Goal: Task Accomplishment & Management: Use online tool/utility

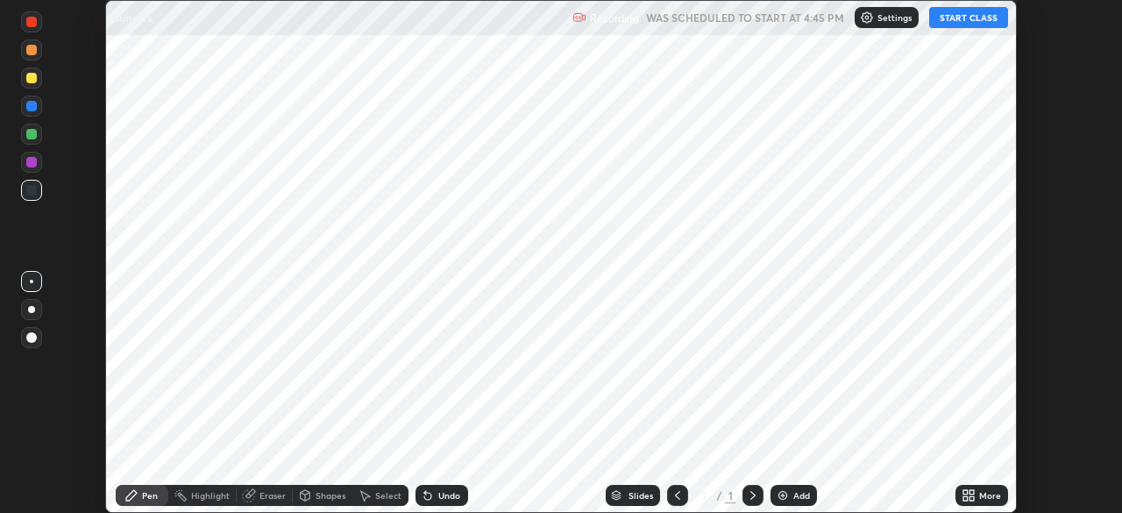
scroll to position [513, 1122]
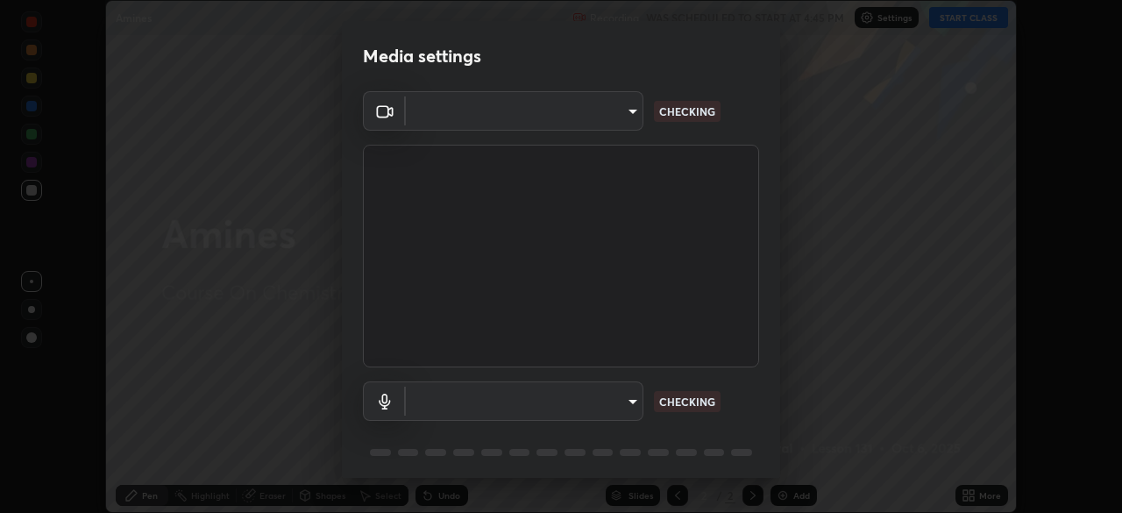
type input "718deecf834a2402e9859888758a2701a1d92989cf10273566d2a6ce3300f65d"
click at [590, 398] on body "Erase all Amines Recording WAS SCHEDULED TO START AT 4:45 PM Settings START CLA…" at bounding box center [561, 256] width 1122 height 513
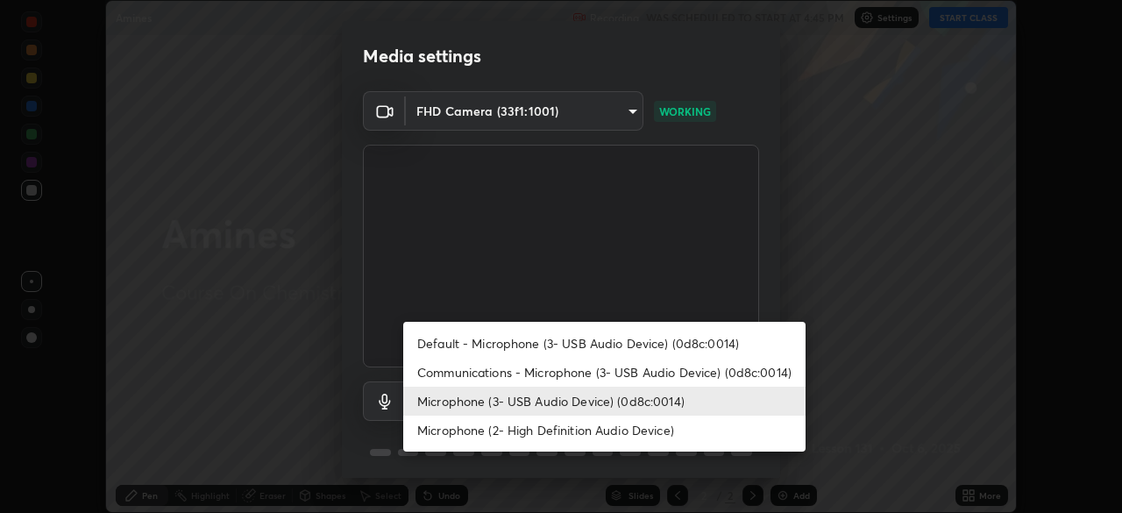
click at [562, 377] on li "Communications - Microphone (3- USB Audio Device) (0d8c:0014)" at bounding box center [604, 372] width 402 height 29
type input "communications"
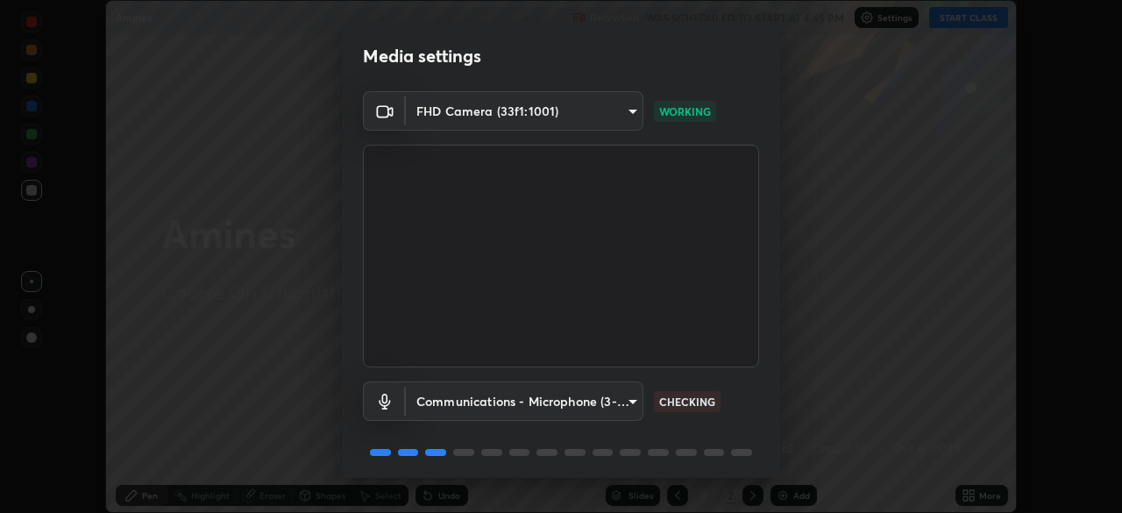
scroll to position [61, 0]
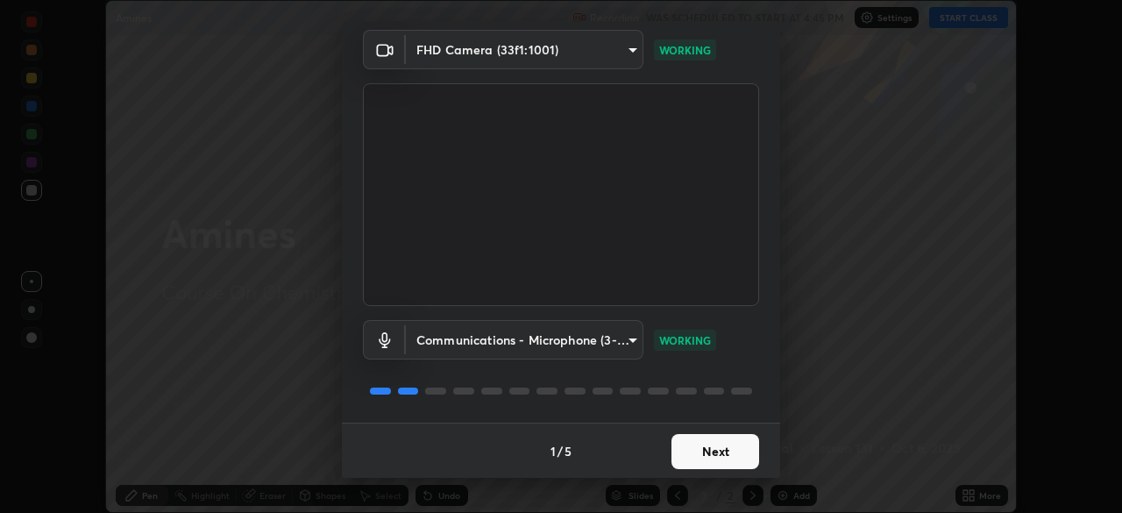
click at [693, 447] on button "Next" at bounding box center [716, 451] width 88 height 35
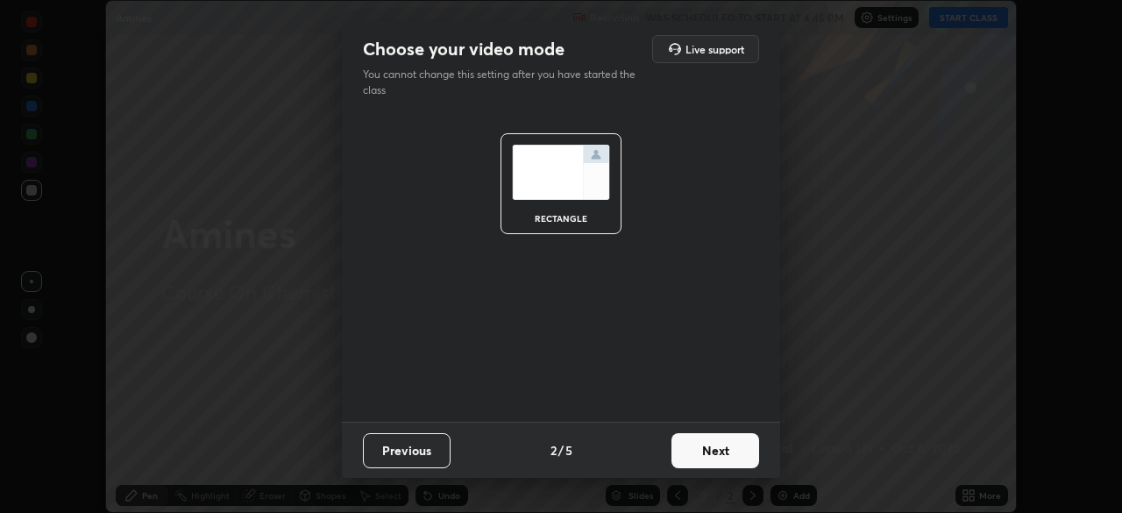
click at [698, 450] on button "Next" at bounding box center [716, 450] width 88 height 35
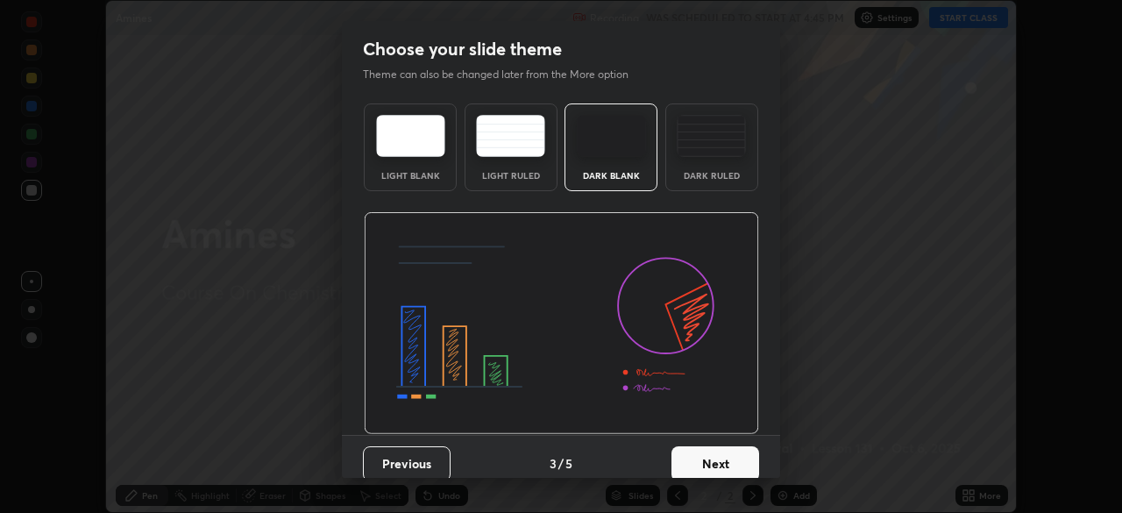
click at [703, 450] on button "Next" at bounding box center [716, 463] width 88 height 35
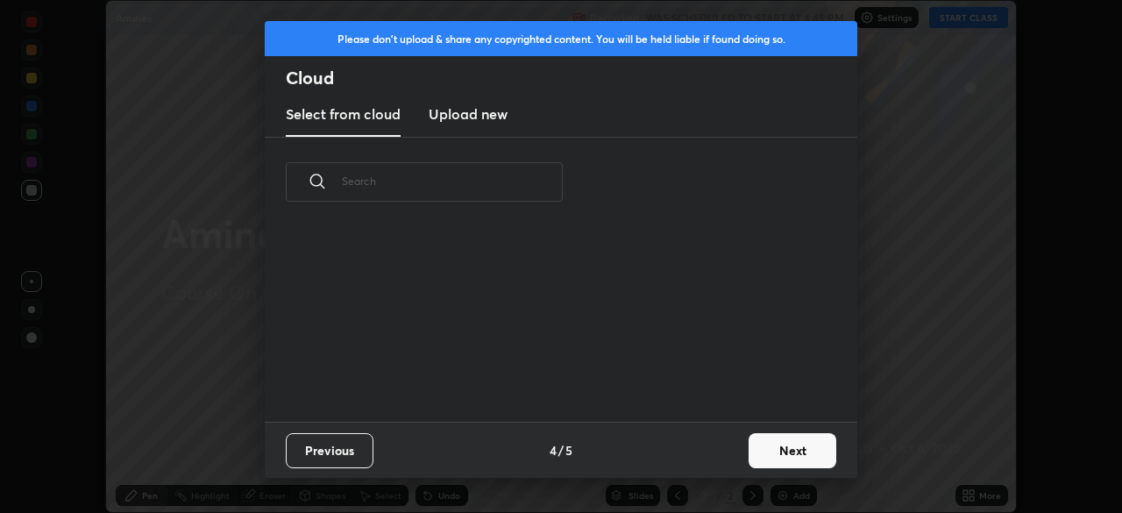
click at [759, 452] on button "Next" at bounding box center [793, 450] width 88 height 35
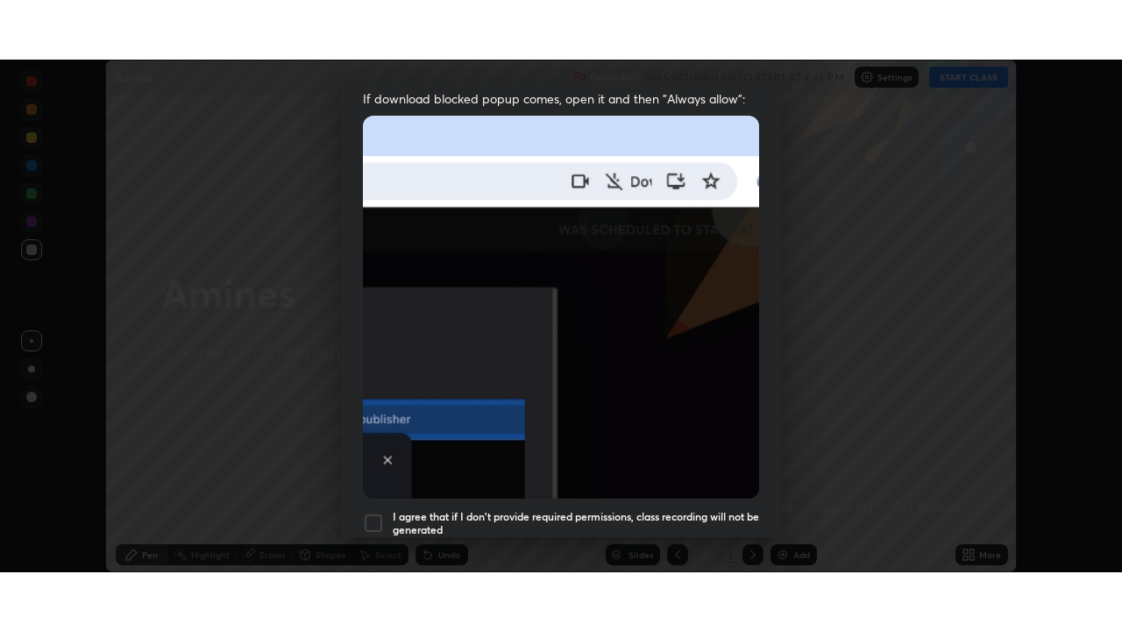
scroll to position [419, 0]
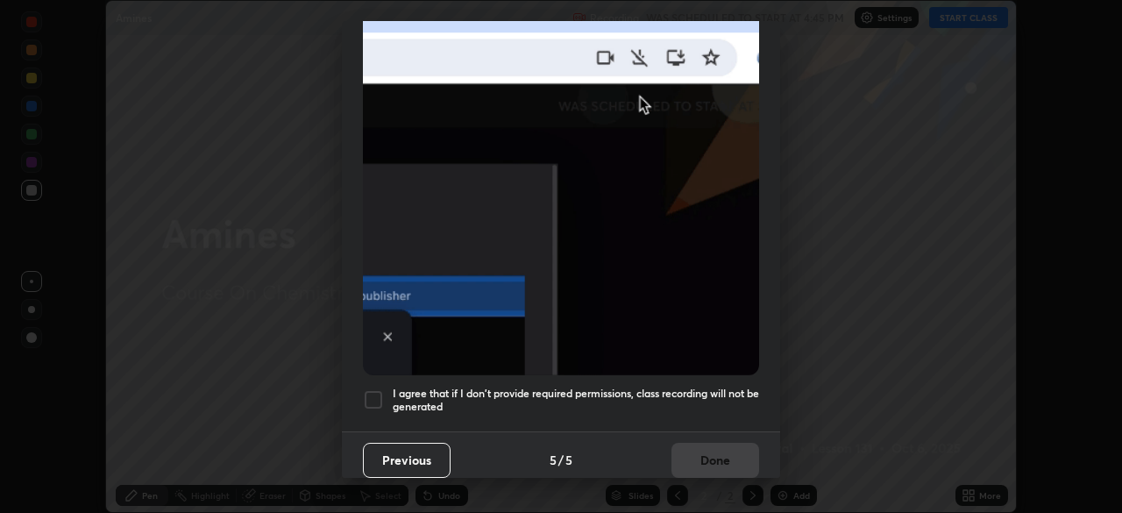
click at [376, 393] on div at bounding box center [373, 399] width 21 height 21
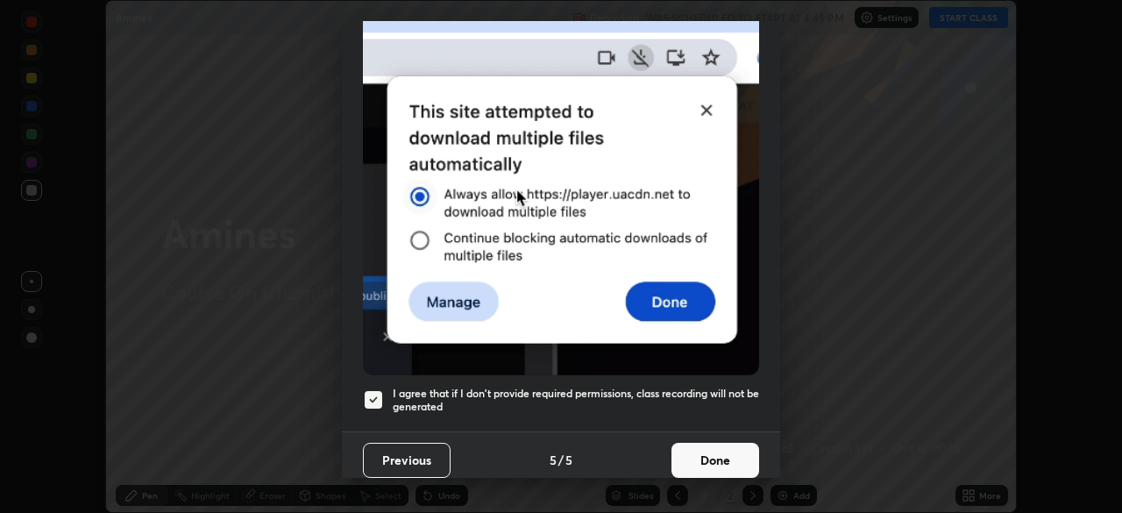
click at [700, 443] on button "Done" at bounding box center [716, 460] width 88 height 35
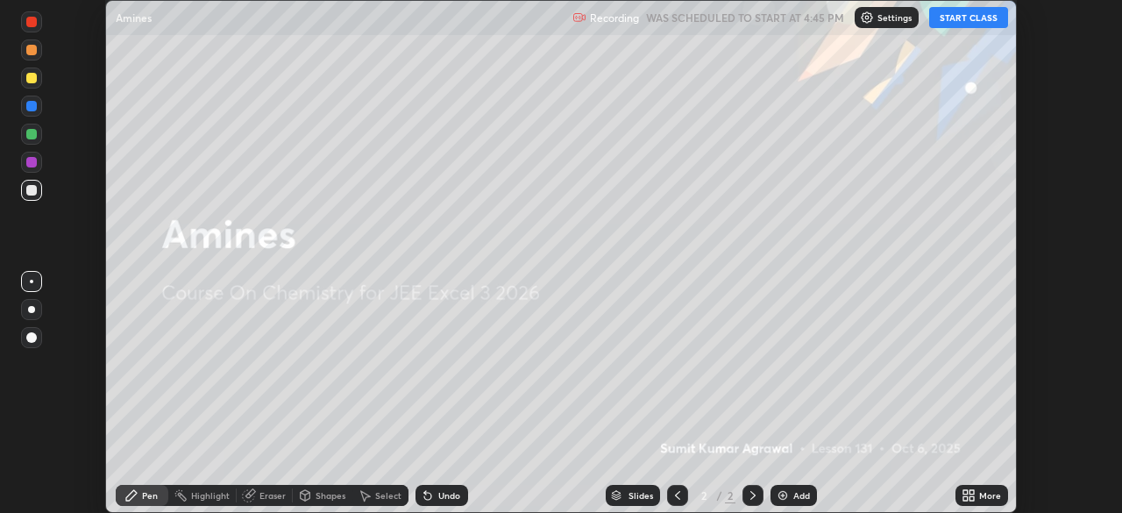
click at [947, 23] on button "START CLASS" at bounding box center [968, 17] width 79 height 21
click at [963, 491] on icon at bounding box center [969, 495] width 14 height 14
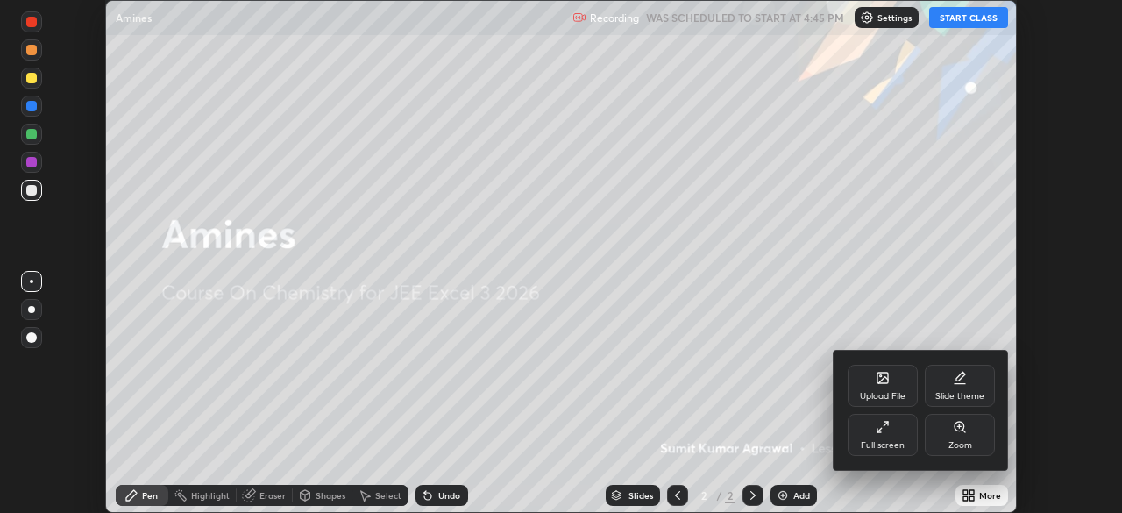
click at [891, 447] on div "Full screen" at bounding box center [883, 445] width 44 height 9
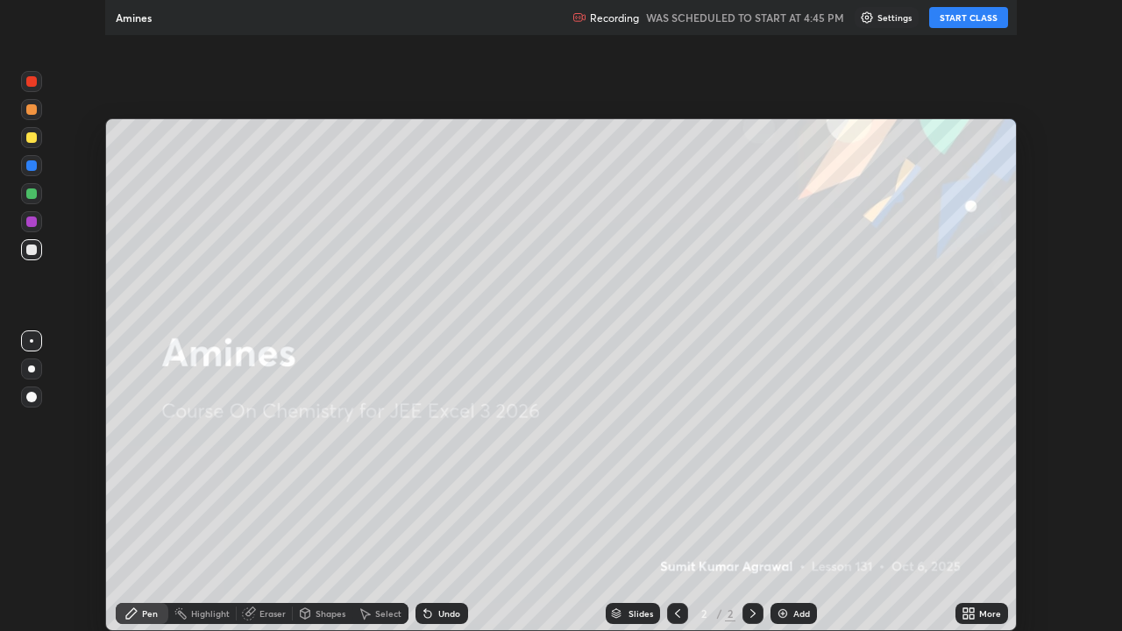
scroll to position [631, 1122]
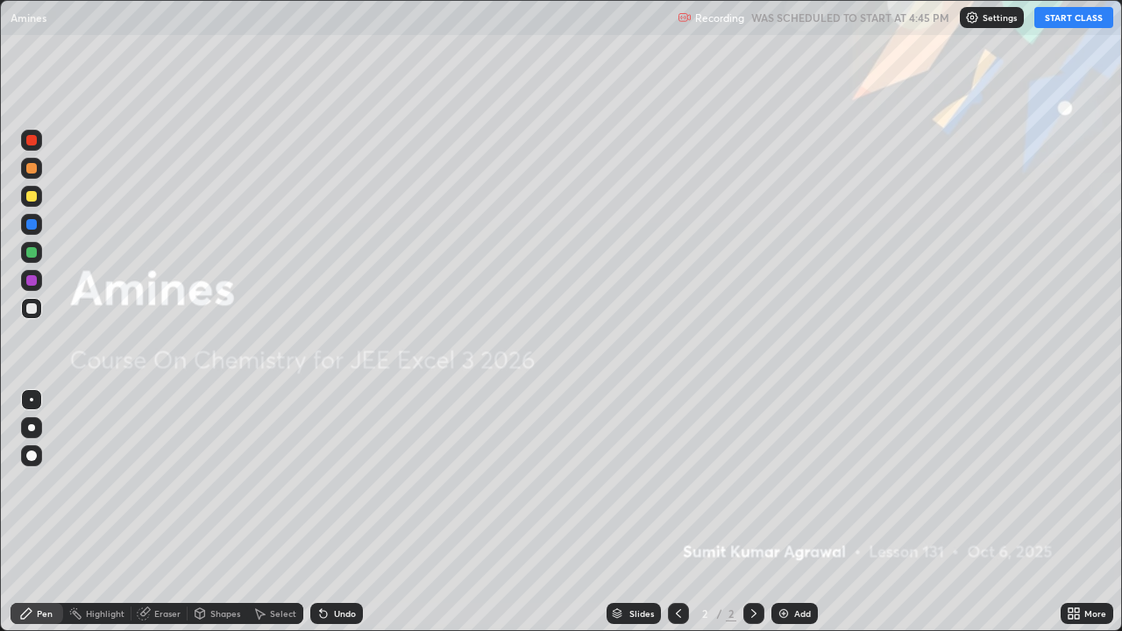
click at [796, 512] on div "Add" at bounding box center [802, 613] width 17 height 9
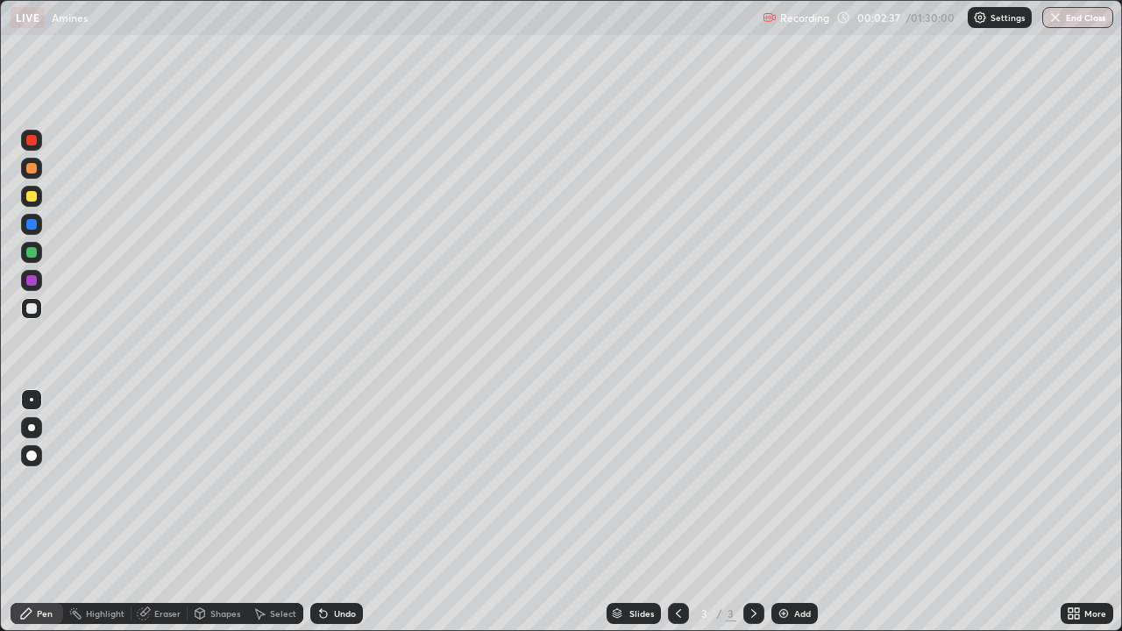
click at [326, 512] on icon at bounding box center [323, 614] width 14 height 14
click at [163, 512] on div "Eraser" at bounding box center [160, 613] width 56 height 21
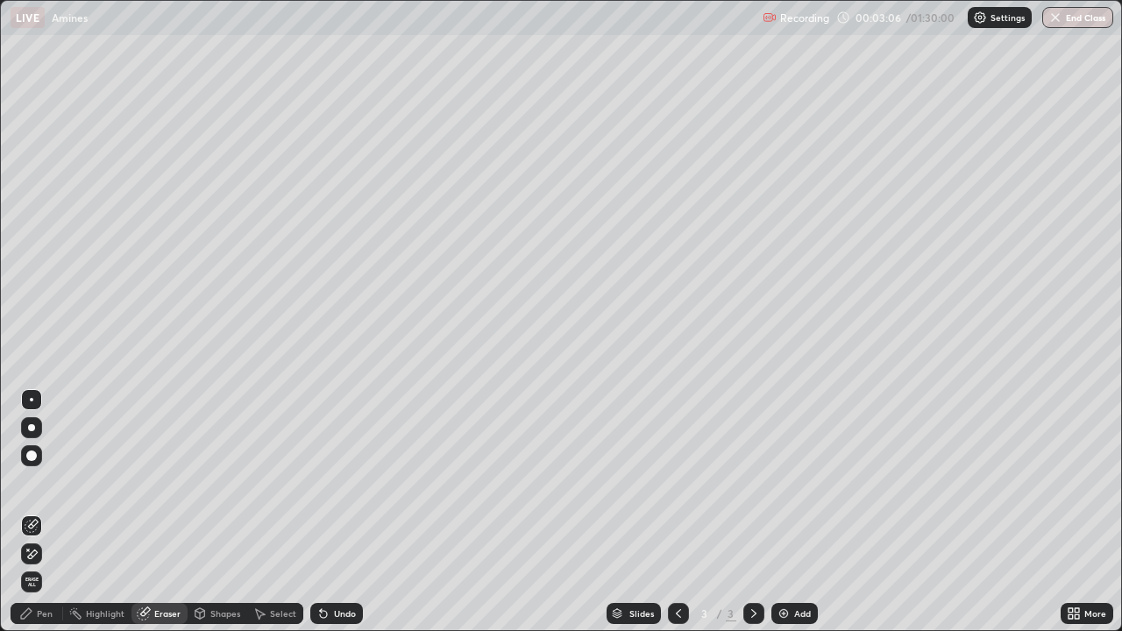
click at [40, 512] on div "Pen" at bounding box center [45, 613] width 16 height 9
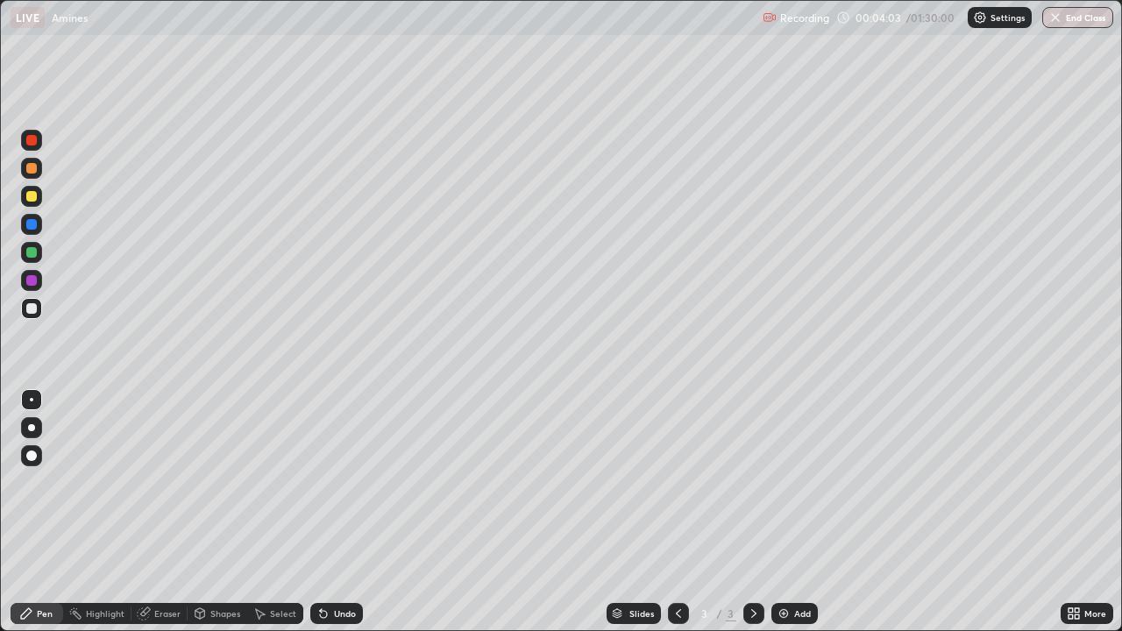
click at [359, 512] on div "Undo" at bounding box center [336, 613] width 53 height 21
click at [356, 512] on div "Undo" at bounding box center [336, 613] width 53 height 21
click at [344, 512] on div "Undo" at bounding box center [336, 613] width 53 height 21
click at [345, 512] on div "Undo" at bounding box center [345, 613] width 22 height 9
click at [794, 512] on div "Add" at bounding box center [802, 613] width 17 height 9
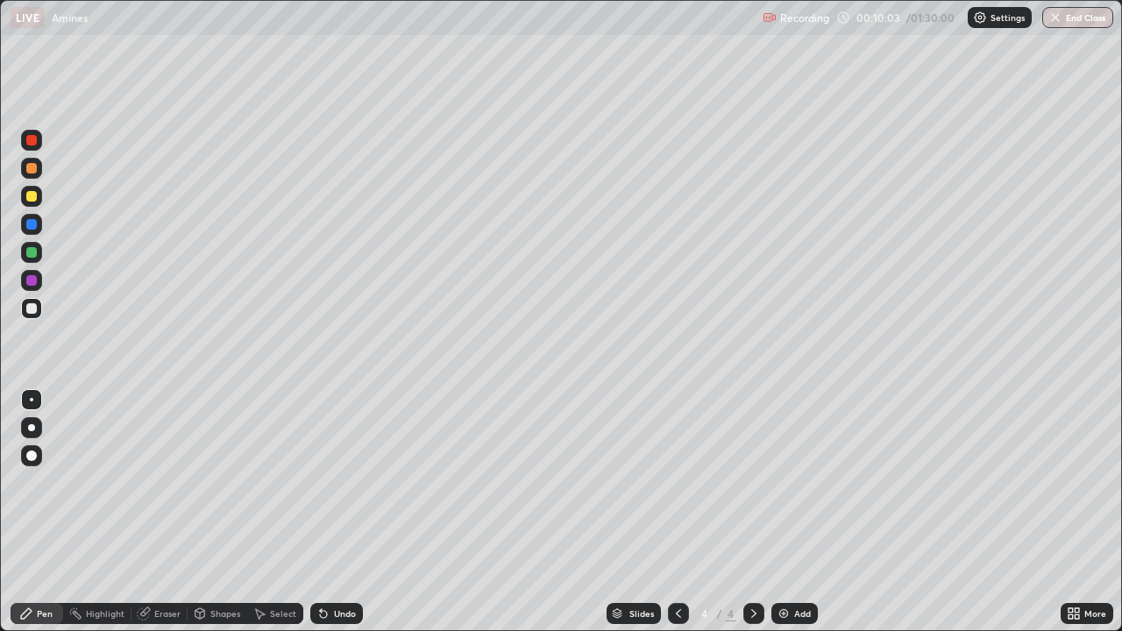
click at [334, 512] on div "Undo" at bounding box center [345, 613] width 22 height 9
click at [340, 512] on div "Undo" at bounding box center [336, 613] width 53 height 21
click at [354, 512] on div "Undo" at bounding box center [336, 613] width 53 height 21
click at [352, 512] on div "Undo" at bounding box center [336, 613] width 53 height 21
click at [351, 512] on div "Undo" at bounding box center [336, 613] width 53 height 21
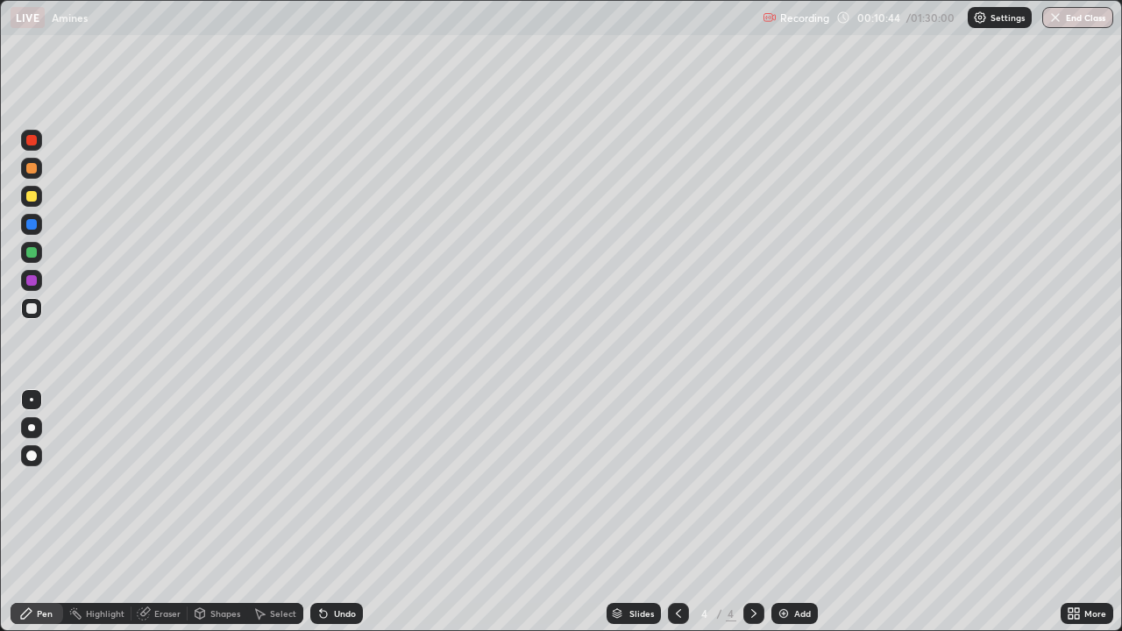
click at [349, 512] on div "Undo" at bounding box center [336, 613] width 53 height 21
click at [787, 512] on img at bounding box center [784, 614] width 14 height 14
click at [347, 512] on div "Undo" at bounding box center [336, 613] width 53 height 21
click at [349, 512] on div "Undo" at bounding box center [345, 613] width 22 height 9
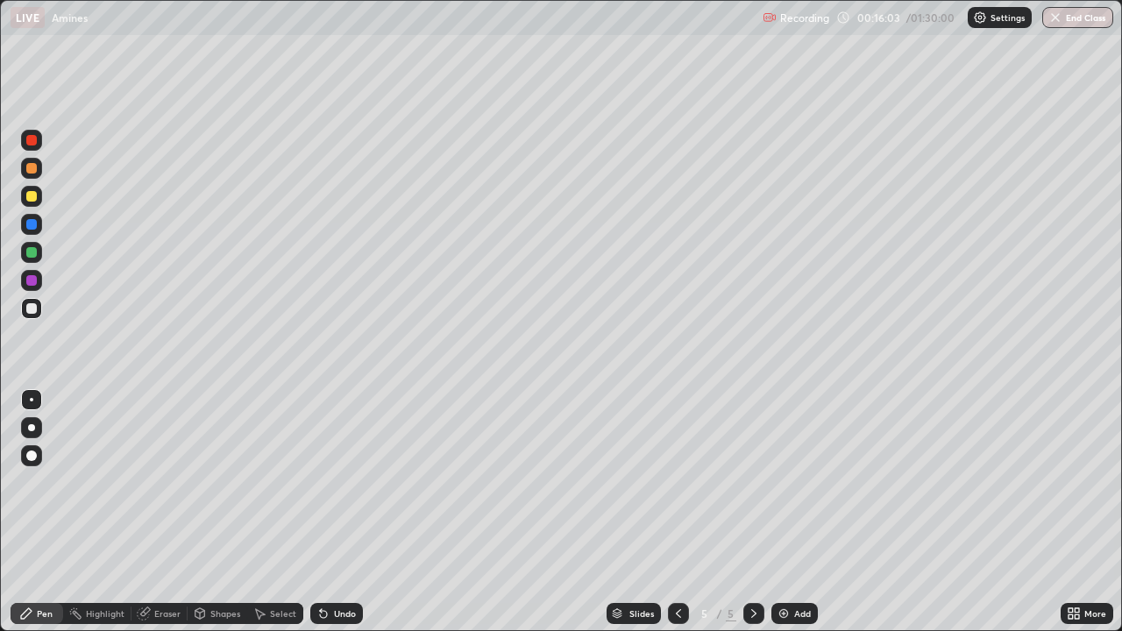
click at [355, 512] on div "Undo" at bounding box center [336, 613] width 53 height 21
click at [354, 512] on div "Undo" at bounding box center [336, 613] width 53 height 21
click at [790, 512] on div "Add" at bounding box center [794, 613] width 46 height 21
click at [370, 512] on div "Slides 6 / 6 Add" at bounding box center [712, 613] width 698 height 35
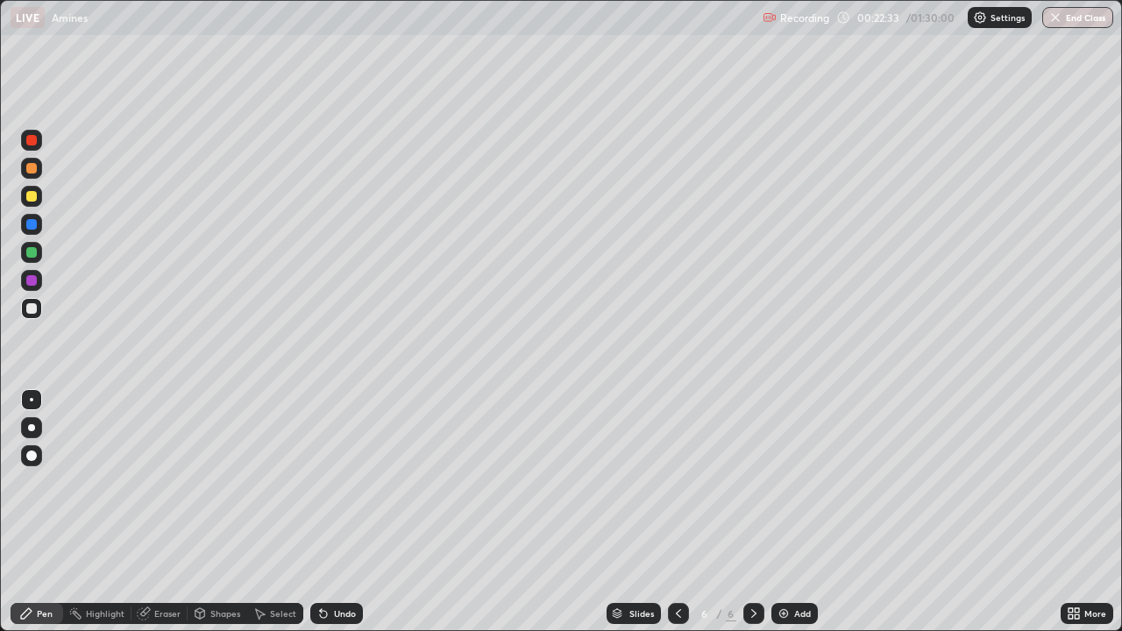
click at [359, 512] on div "Undo" at bounding box center [336, 613] width 53 height 21
click at [356, 512] on div "Undo" at bounding box center [336, 613] width 53 height 21
click at [355, 512] on div "Undo" at bounding box center [336, 613] width 53 height 21
click at [787, 512] on img at bounding box center [784, 614] width 14 height 14
click at [158, 512] on div "Eraser" at bounding box center [167, 613] width 26 height 9
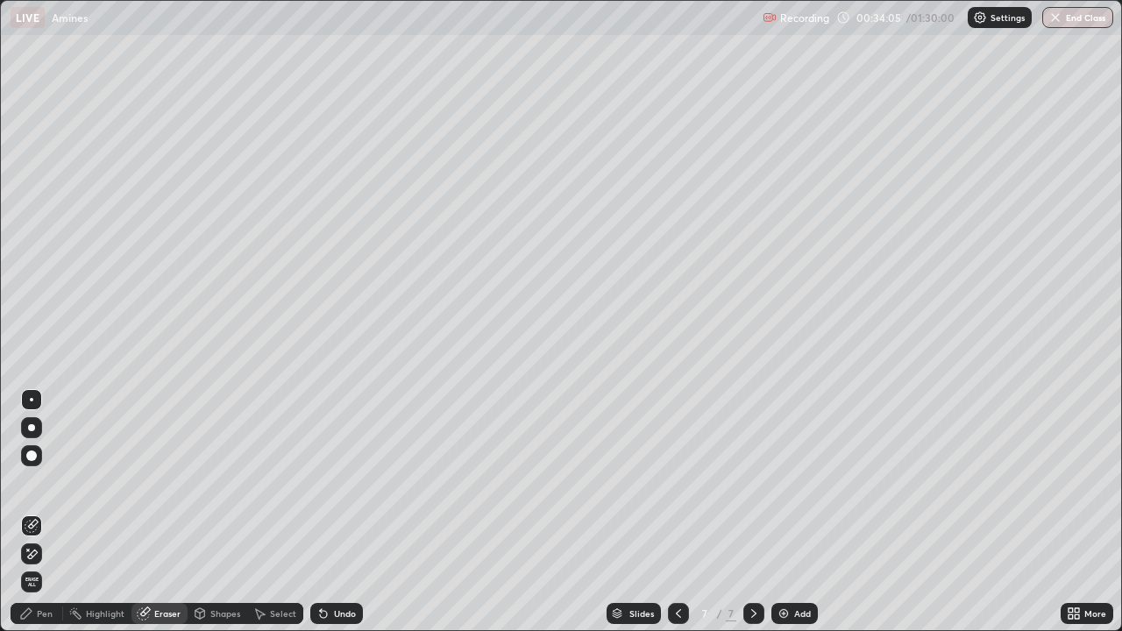
click at [39, 512] on div "Pen" at bounding box center [37, 613] width 53 height 21
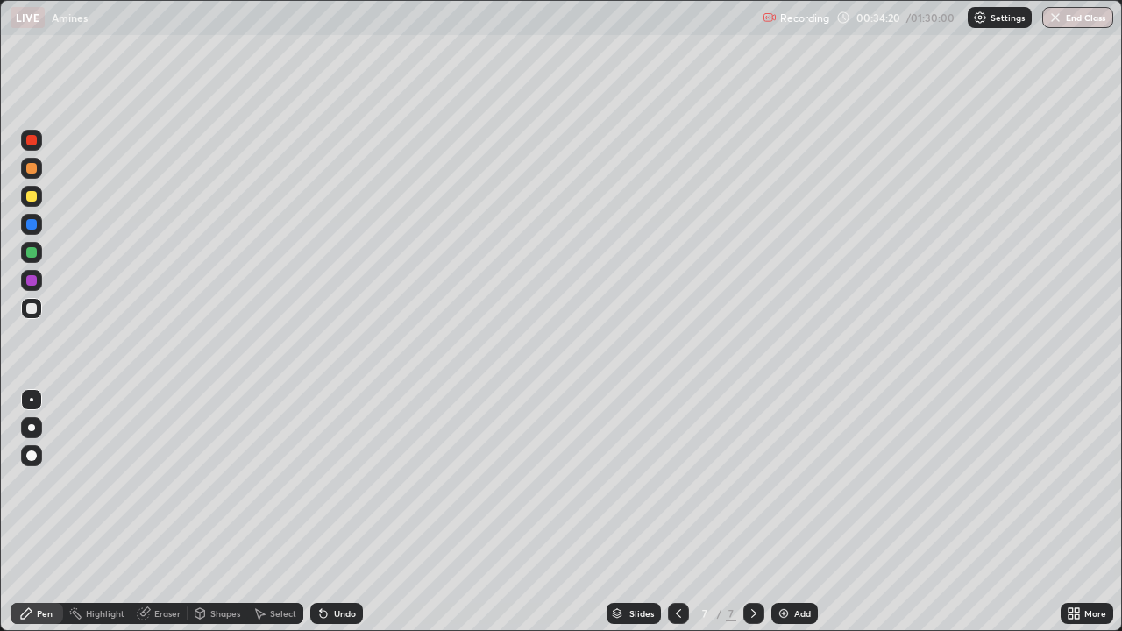
click at [677, 512] on icon at bounding box center [679, 614] width 14 height 14
click at [747, 512] on icon at bounding box center [754, 614] width 14 height 14
click at [794, 512] on div "Add" at bounding box center [802, 613] width 17 height 9
click at [158, 512] on div "Eraser" at bounding box center [160, 613] width 56 height 21
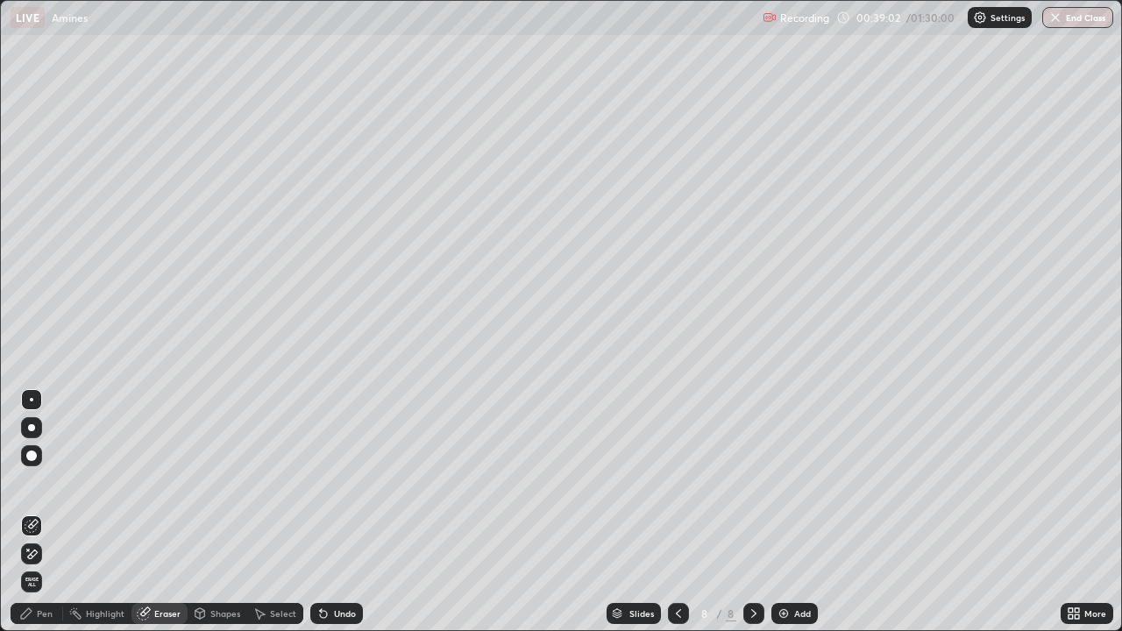
click at [27, 512] on icon at bounding box center [26, 613] width 11 height 11
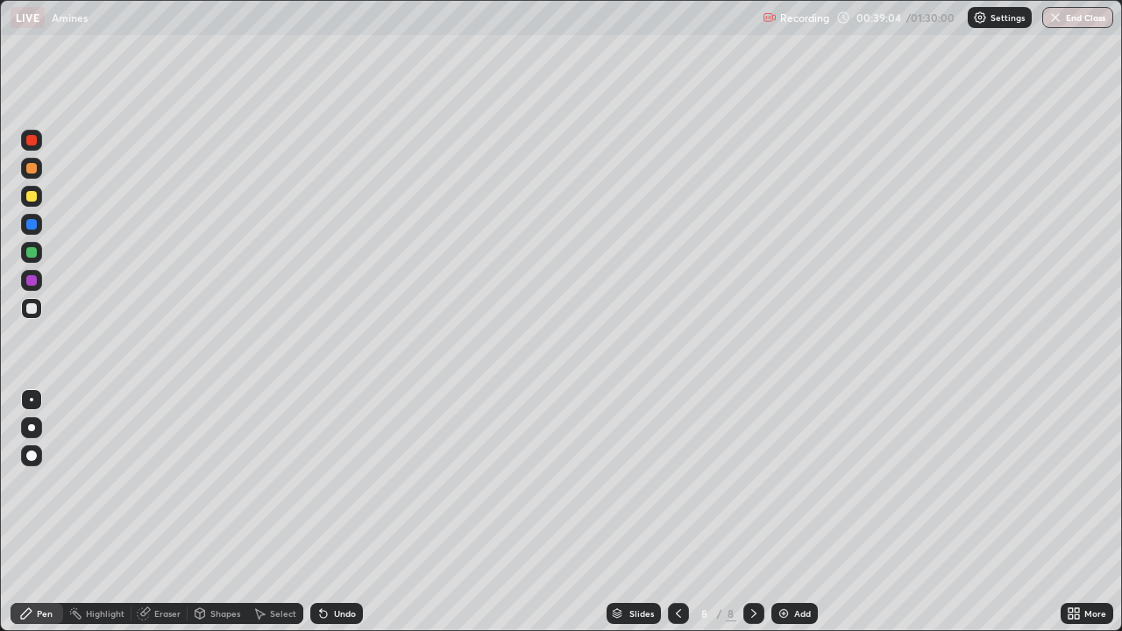
click at [344, 512] on div "Undo" at bounding box center [345, 613] width 22 height 9
click at [355, 512] on div "Undo" at bounding box center [336, 613] width 53 height 21
click at [348, 512] on div "Undo" at bounding box center [345, 613] width 22 height 9
click at [345, 512] on div "Undo" at bounding box center [345, 613] width 22 height 9
click at [338, 512] on div "Undo" at bounding box center [345, 613] width 22 height 9
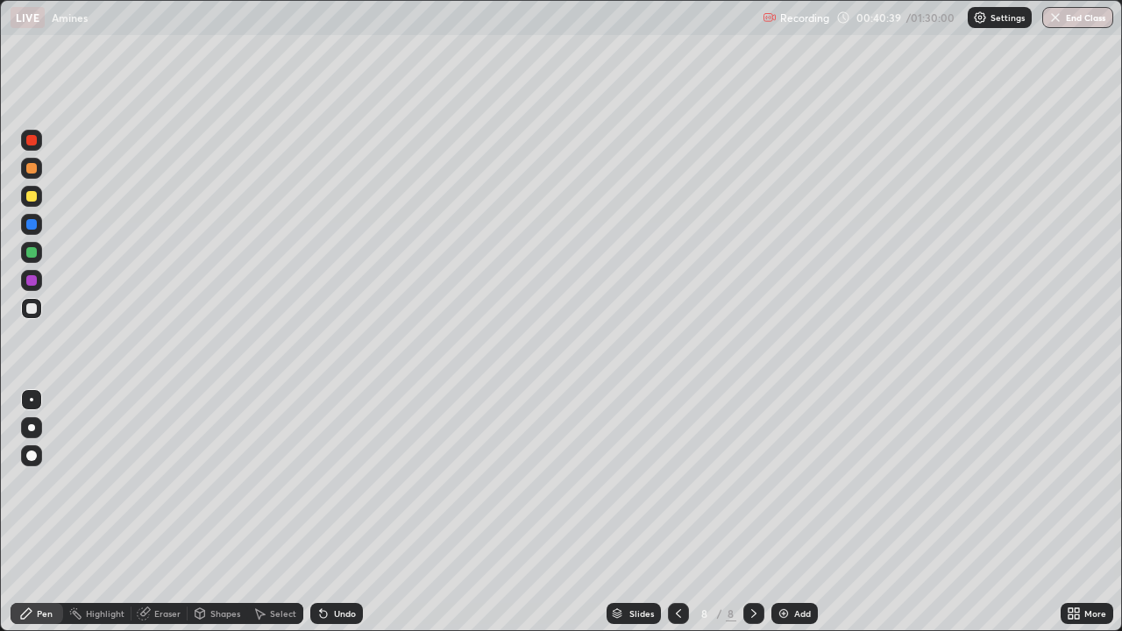
click at [341, 512] on div "Undo" at bounding box center [345, 613] width 22 height 9
click at [336, 512] on div "Undo" at bounding box center [345, 613] width 22 height 9
click at [338, 512] on div "Undo" at bounding box center [345, 613] width 22 height 9
click at [805, 512] on div "Add" at bounding box center [802, 613] width 17 height 9
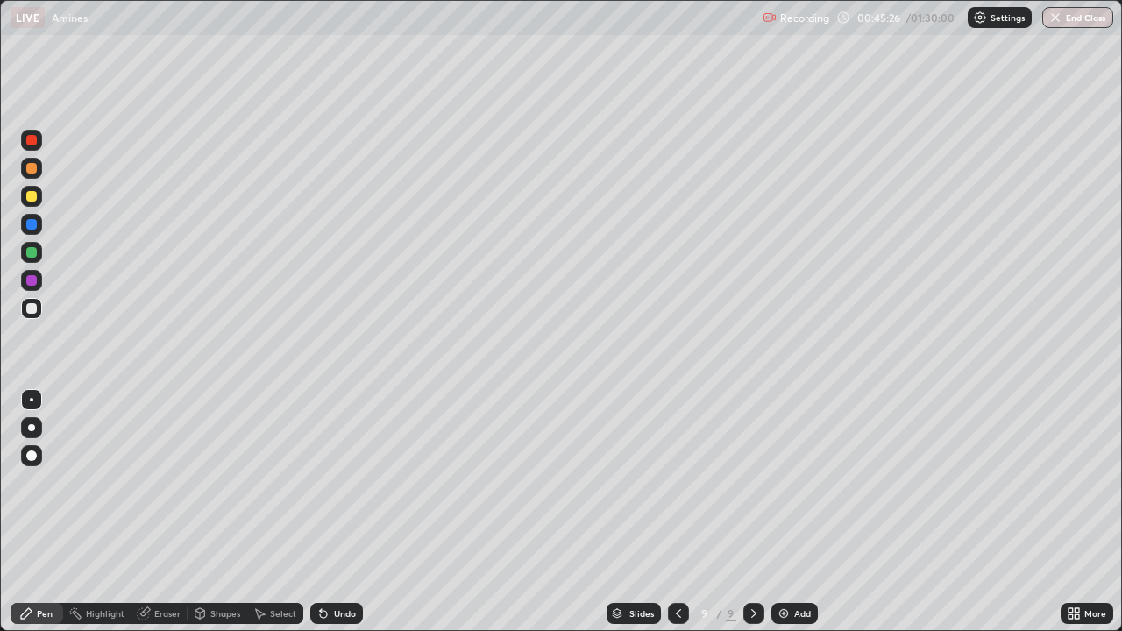
click at [163, 512] on div "Eraser" at bounding box center [160, 613] width 56 height 21
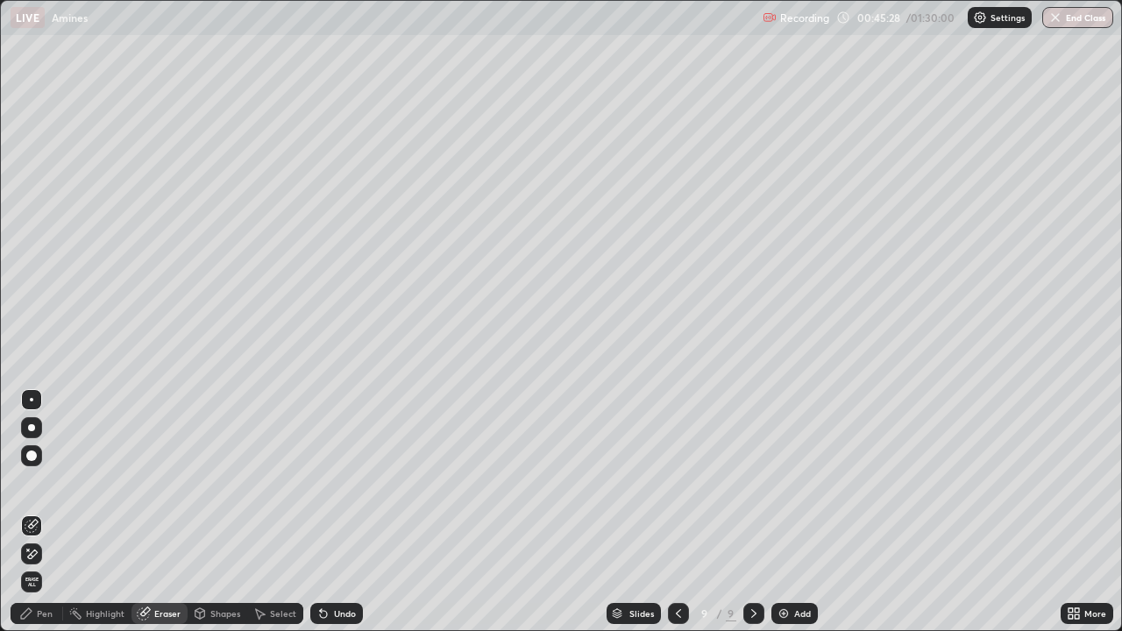
click at [47, 512] on div "Pen" at bounding box center [45, 613] width 16 height 9
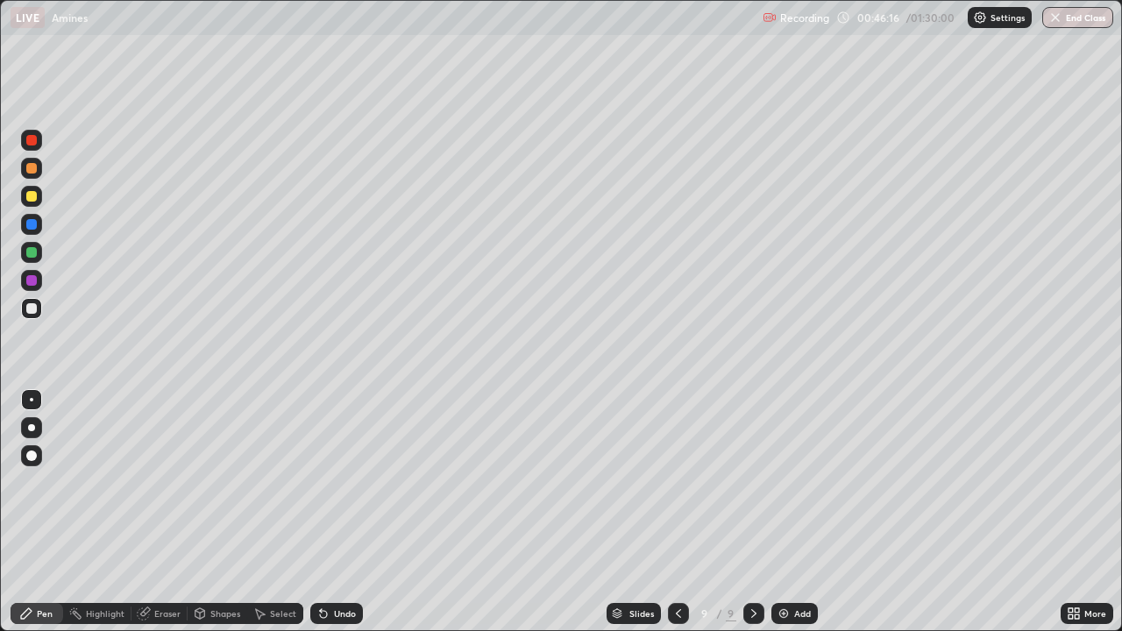
click at [162, 512] on div "Eraser" at bounding box center [160, 613] width 56 height 21
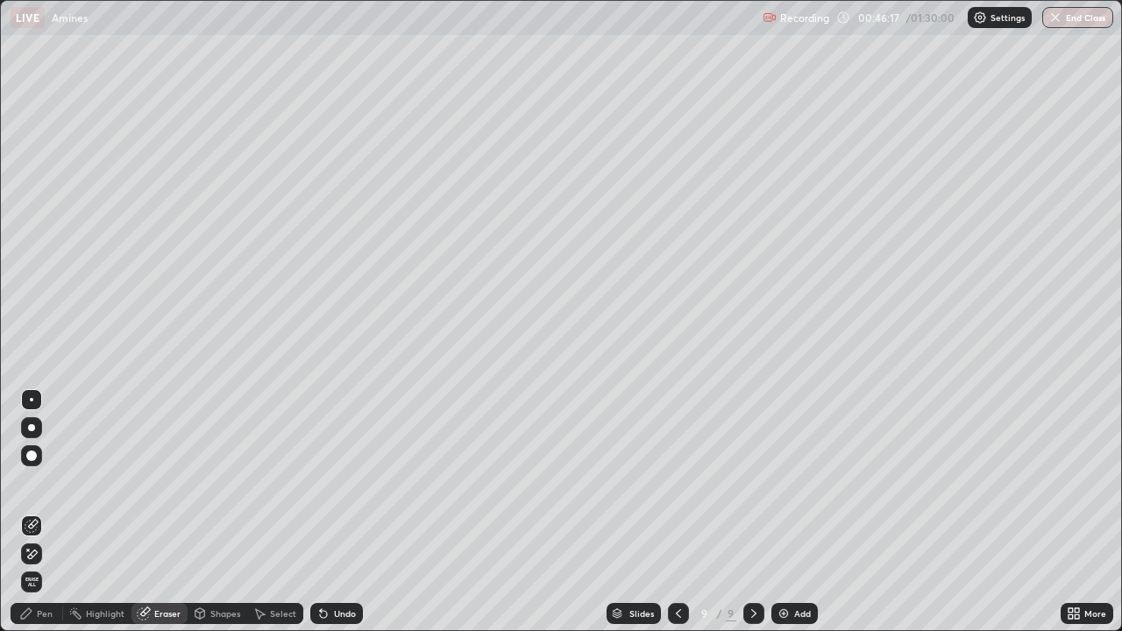
click at [40, 512] on div "Pen" at bounding box center [45, 613] width 16 height 9
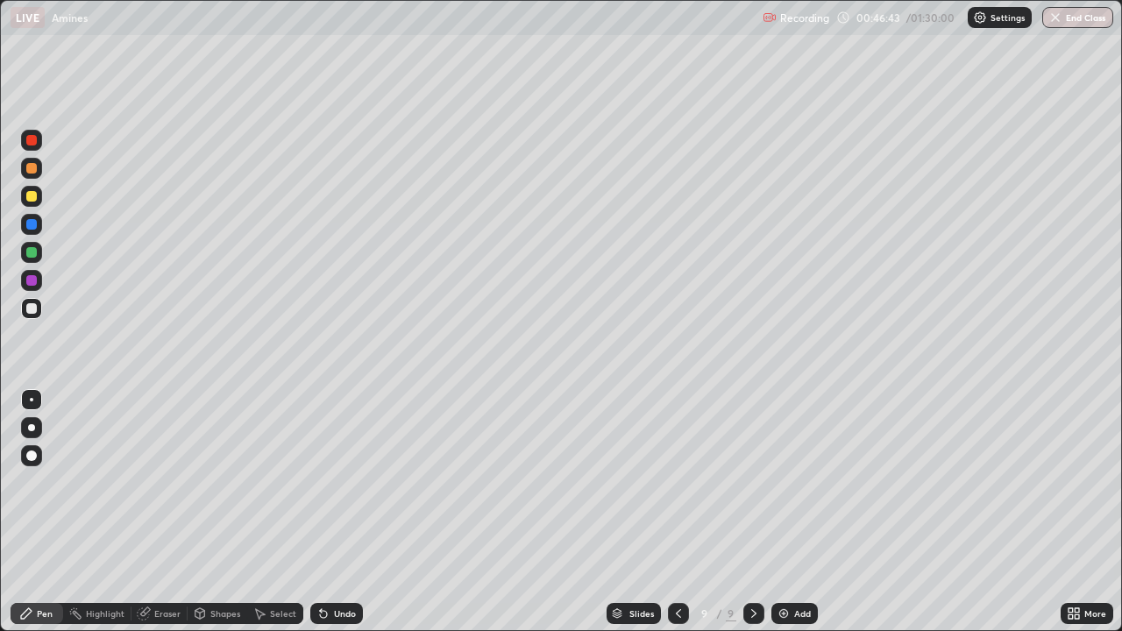
click at [154, 512] on div "Eraser" at bounding box center [167, 613] width 26 height 9
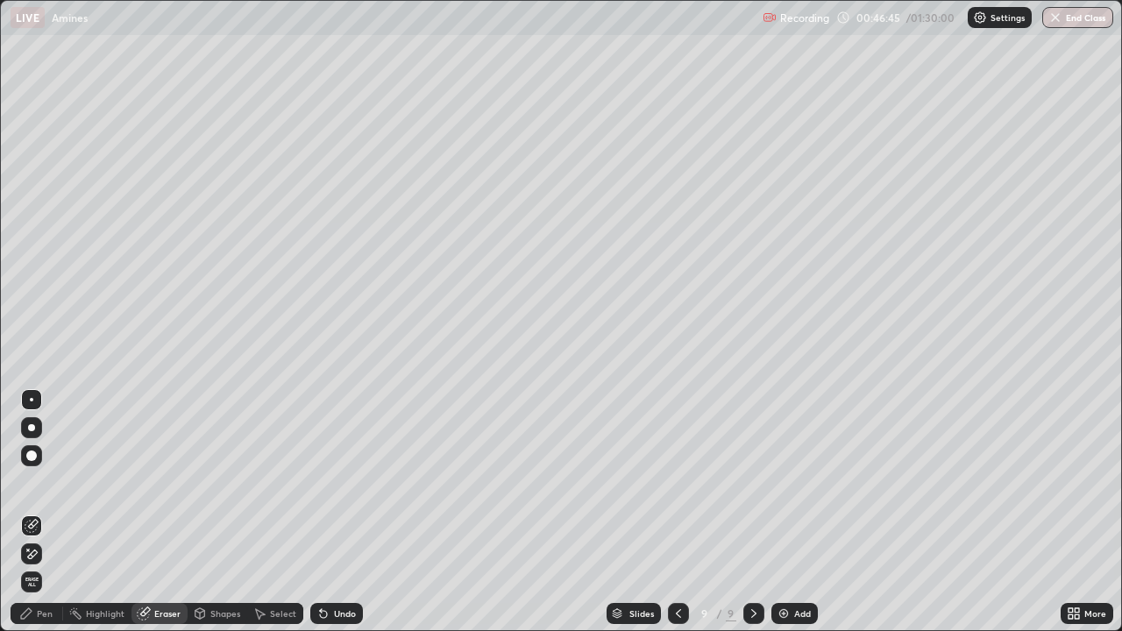
click at [39, 512] on div "Pen" at bounding box center [45, 613] width 16 height 9
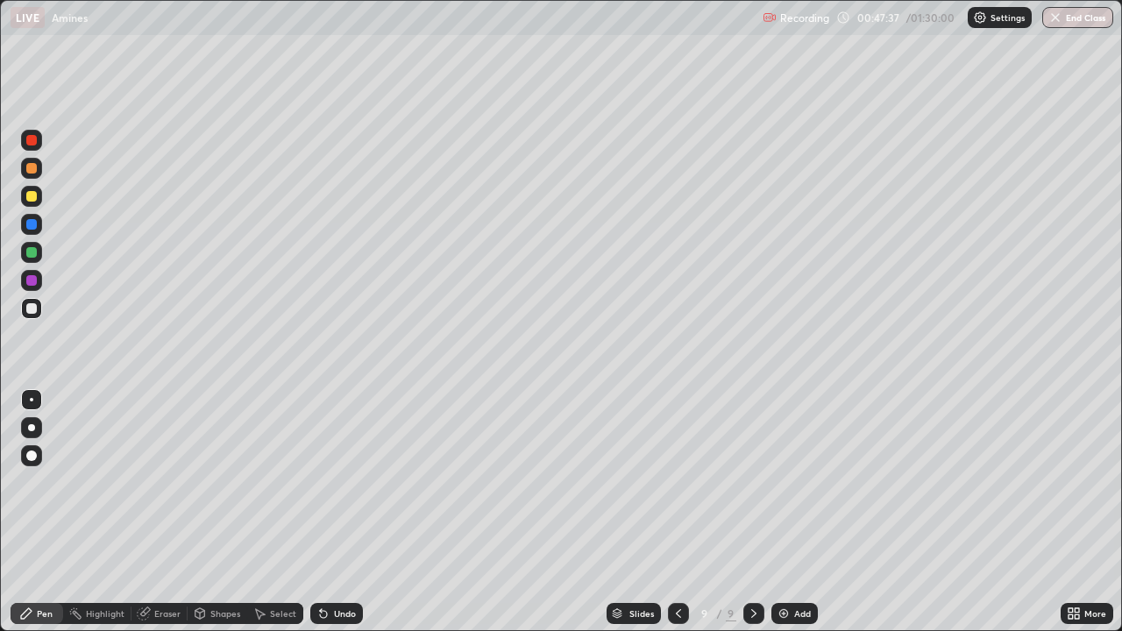
click at [354, 512] on div "Undo" at bounding box center [333, 613] width 60 height 35
click at [346, 512] on div "Undo" at bounding box center [336, 613] width 53 height 21
click at [348, 512] on div "Undo" at bounding box center [336, 613] width 53 height 21
click at [351, 512] on div "Undo" at bounding box center [345, 613] width 22 height 9
click at [349, 512] on div "Undo" at bounding box center [345, 613] width 22 height 9
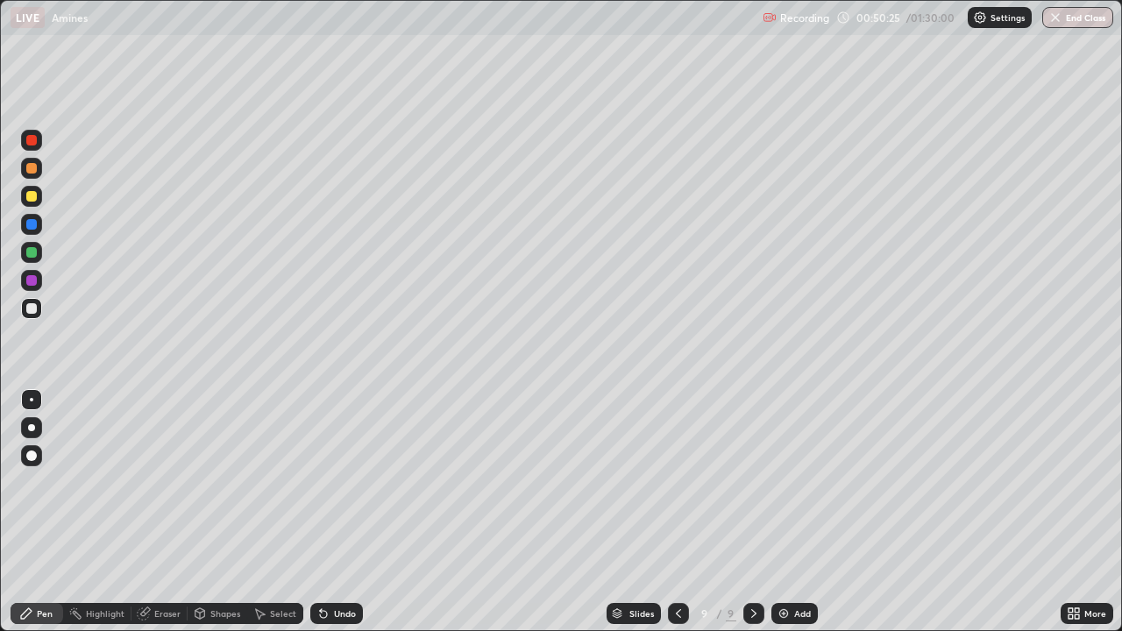
click at [349, 512] on div "Undo" at bounding box center [345, 613] width 22 height 9
click at [778, 512] on img at bounding box center [784, 614] width 14 height 14
click at [341, 512] on div "Undo" at bounding box center [345, 613] width 22 height 9
click at [345, 512] on div "Undo" at bounding box center [345, 613] width 22 height 9
click at [348, 512] on div "Undo" at bounding box center [336, 613] width 53 height 21
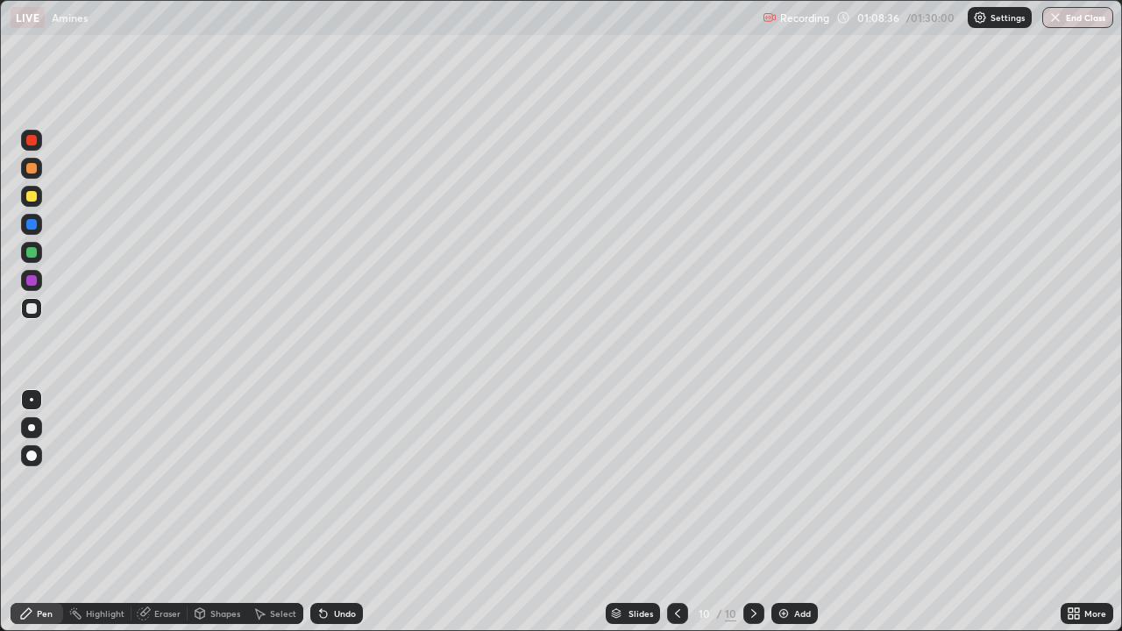
click at [350, 512] on div "Undo" at bounding box center [336, 613] width 53 height 21
click at [344, 512] on div "Undo" at bounding box center [336, 613] width 53 height 21
click at [345, 512] on div "Undo" at bounding box center [345, 613] width 22 height 9
click at [356, 512] on div "Undo" at bounding box center [336, 613] width 53 height 21
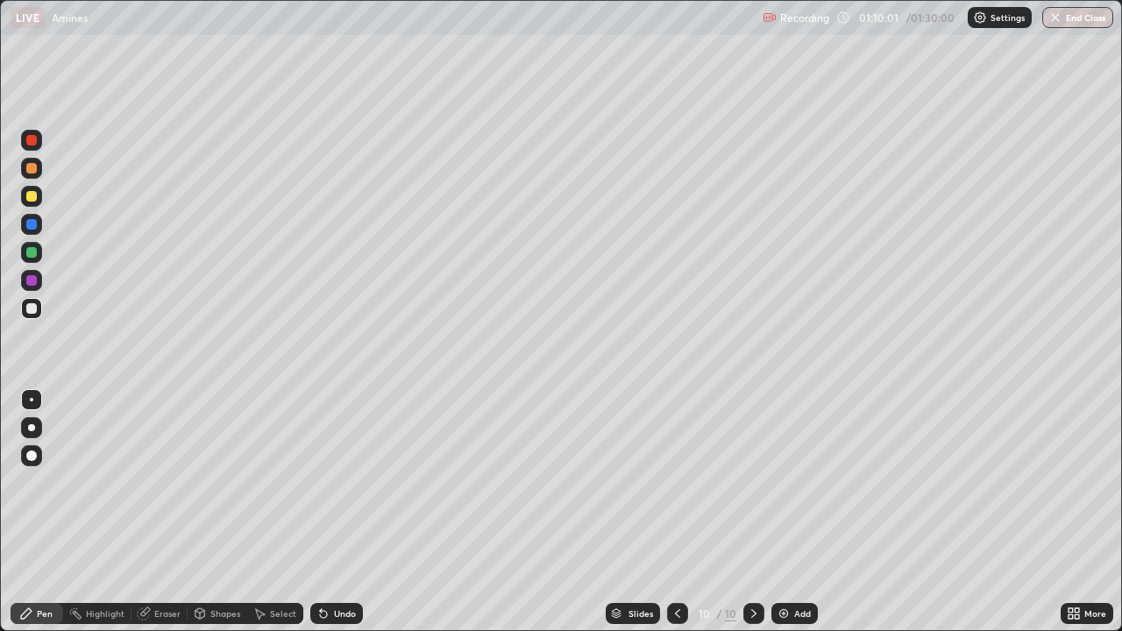
click at [357, 512] on div "Undo" at bounding box center [336, 613] width 53 height 21
click at [352, 512] on div "Undo" at bounding box center [345, 613] width 22 height 9
click at [349, 512] on div "Undo" at bounding box center [345, 613] width 22 height 9
click at [345, 512] on div "Undo" at bounding box center [345, 613] width 22 height 9
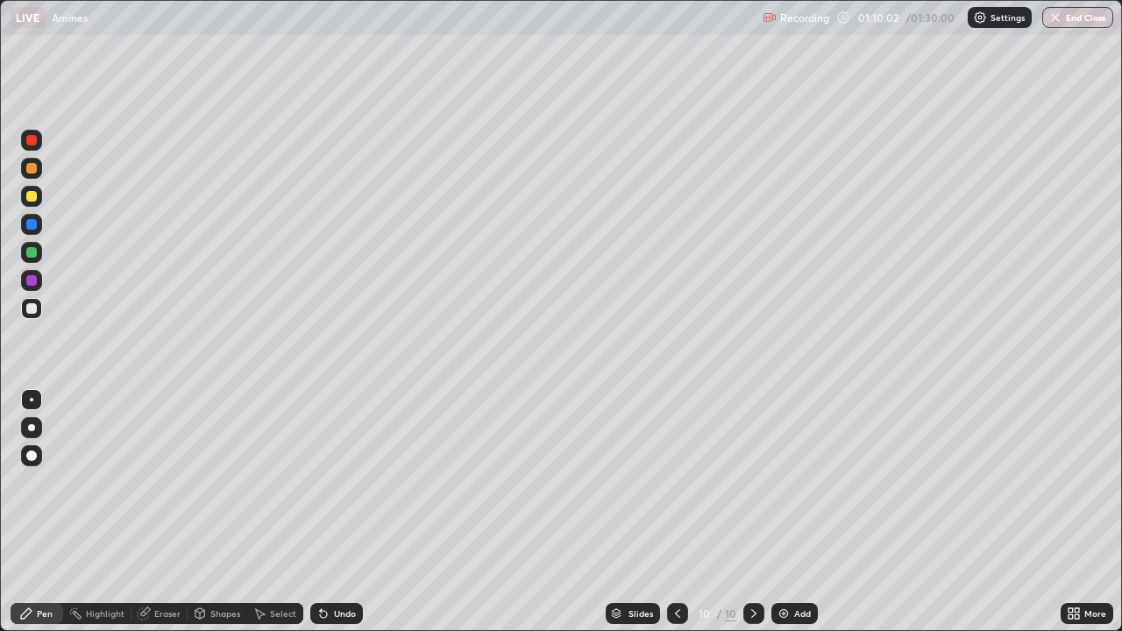
click at [344, 512] on div "Undo" at bounding box center [345, 613] width 22 height 9
click at [341, 512] on div "Undo" at bounding box center [345, 613] width 22 height 9
click at [342, 512] on div "Undo" at bounding box center [345, 613] width 22 height 9
click at [341, 512] on div "Undo" at bounding box center [345, 613] width 22 height 9
click at [340, 512] on div "Undo" at bounding box center [345, 613] width 22 height 9
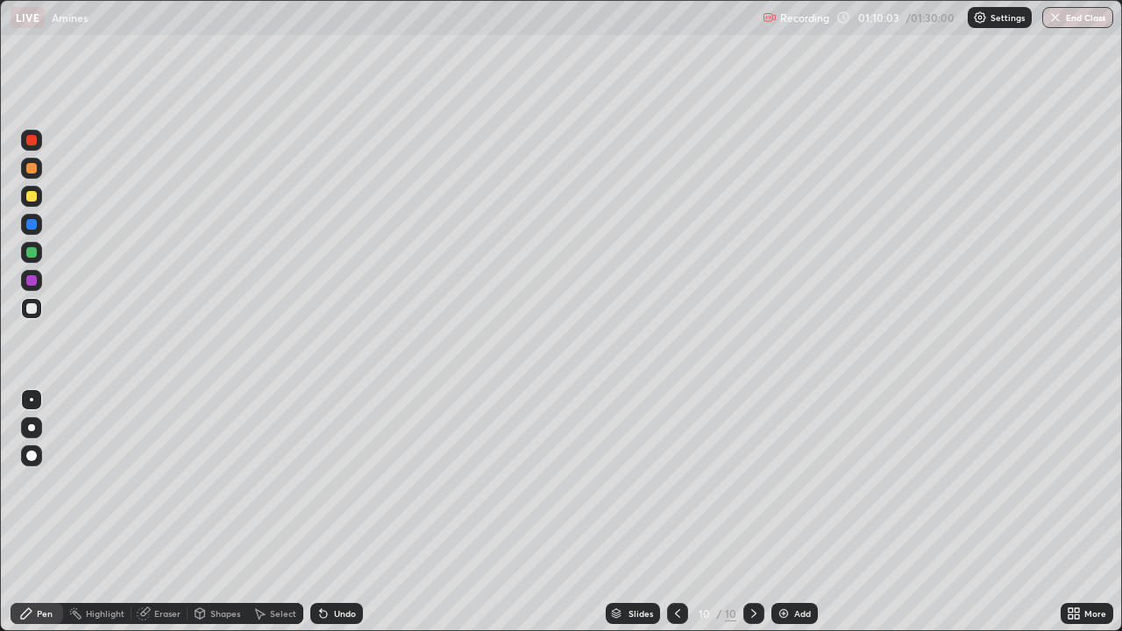
click at [340, 512] on div "Undo" at bounding box center [336, 613] width 53 height 21
click at [341, 512] on div "Undo" at bounding box center [345, 613] width 22 height 9
click at [347, 512] on div "Undo" at bounding box center [345, 613] width 22 height 9
click at [199, 512] on div "Shapes" at bounding box center [218, 613] width 60 height 35
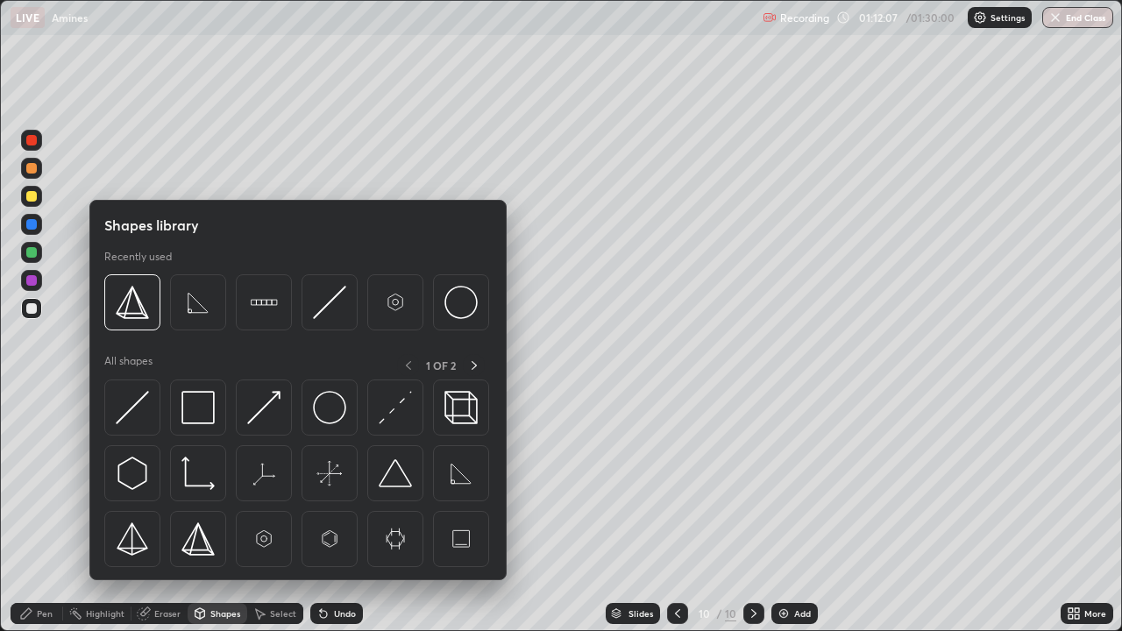
click at [52, 512] on div "Erase all" at bounding box center [32, 315] width 42 height 561
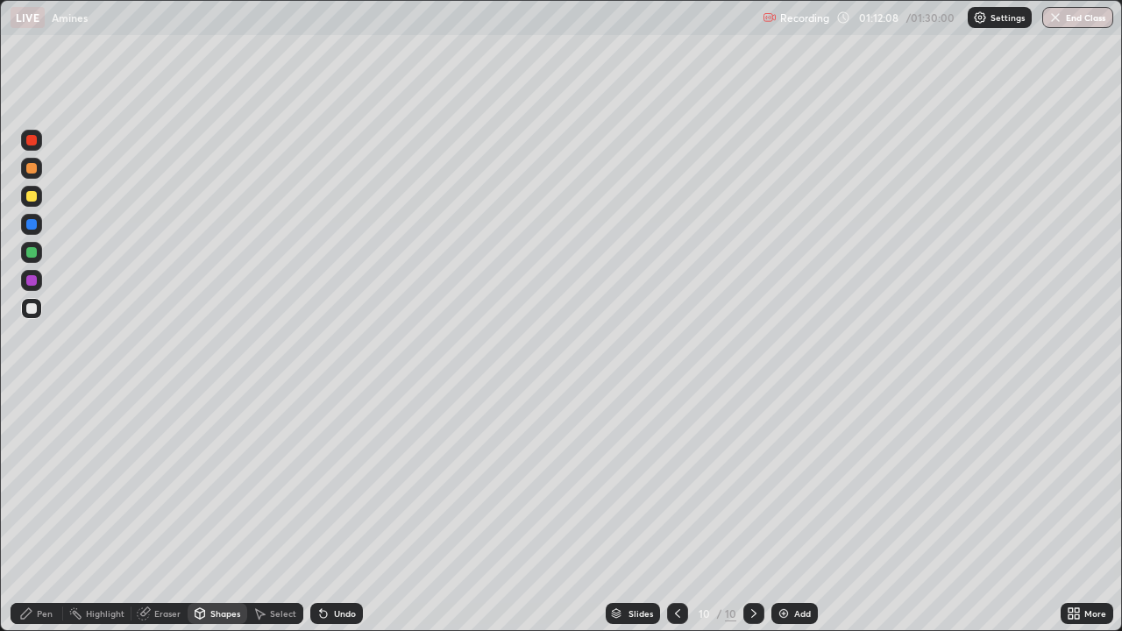
click at [39, 512] on div "Pen" at bounding box center [45, 613] width 16 height 9
click at [787, 512] on img at bounding box center [784, 614] width 14 height 14
click at [282, 512] on div "Select" at bounding box center [283, 613] width 26 height 9
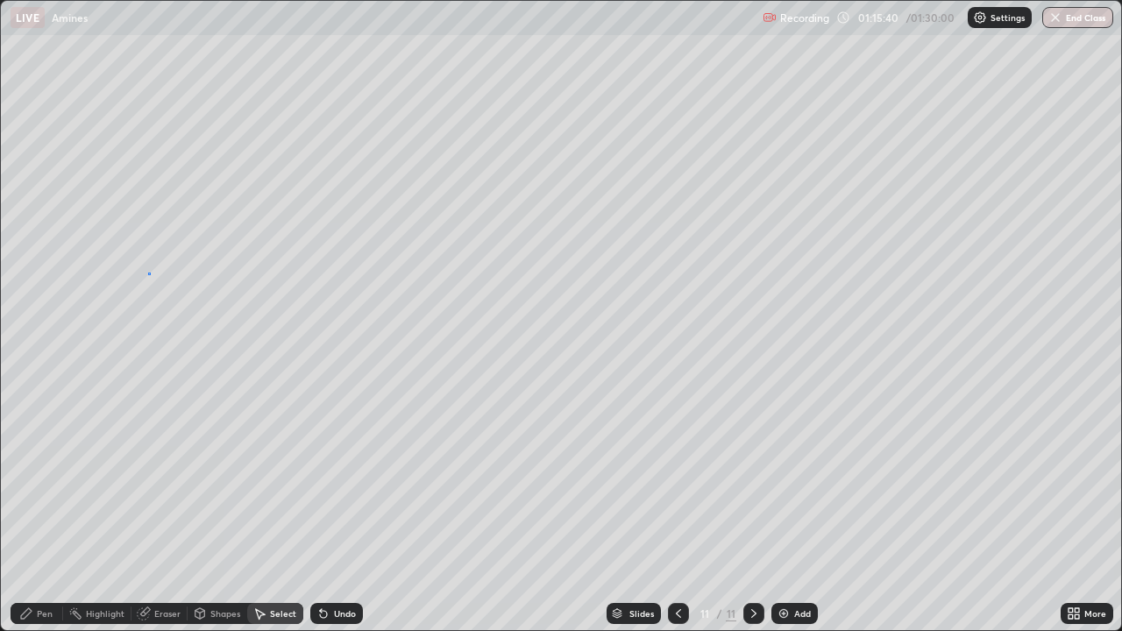
click at [147, 273] on div "0 ° Undo Copy Duplicate Duplicate to new slide Delete" at bounding box center [561, 316] width 1121 height 630
click at [50, 512] on div "Pen" at bounding box center [45, 613] width 16 height 9
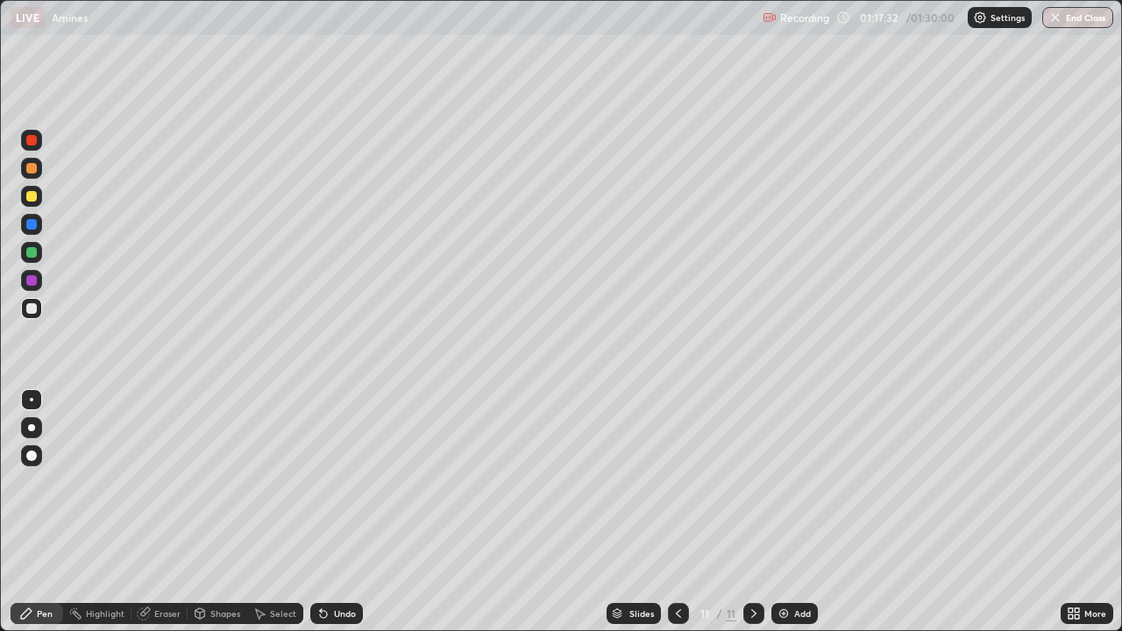
click at [685, 512] on div at bounding box center [678, 613] width 21 height 21
click at [677, 512] on icon at bounding box center [679, 614] width 14 height 14
click at [749, 512] on icon at bounding box center [754, 614] width 14 height 14
click at [750, 512] on icon at bounding box center [754, 614] width 14 height 14
click at [677, 512] on icon at bounding box center [679, 614] width 14 height 14
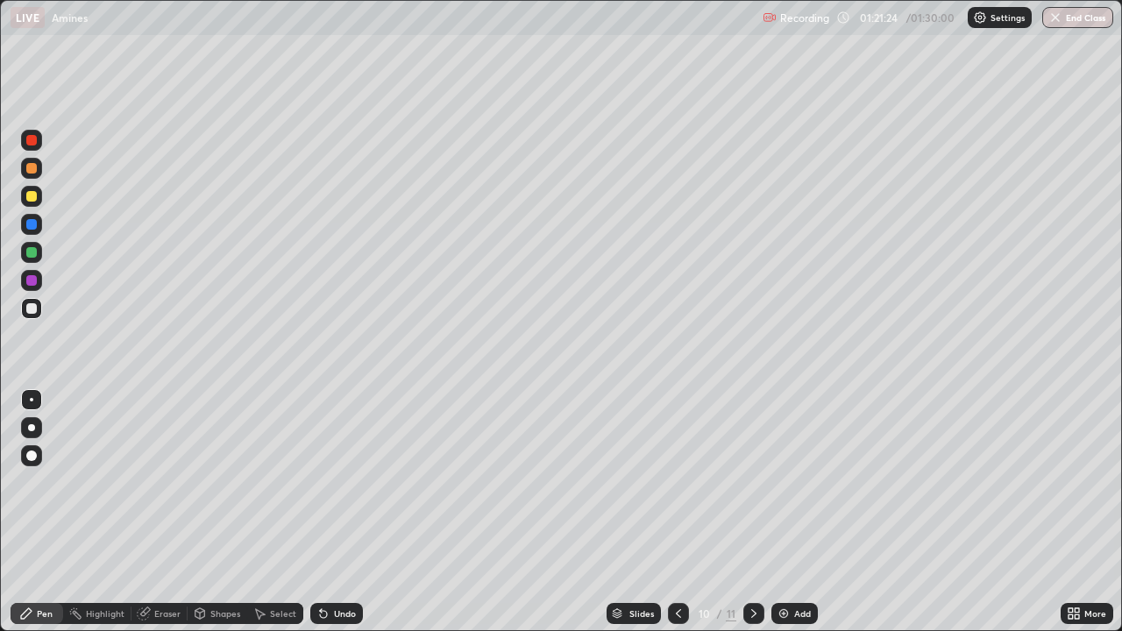
click at [337, 512] on div "Undo" at bounding box center [345, 613] width 22 height 9
click at [753, 512] on div at bounding box center [753, 613] width 21 height 21
click at [1070, 25] on button "End Class" at bounding box center [1078, 17] width 69 height 21
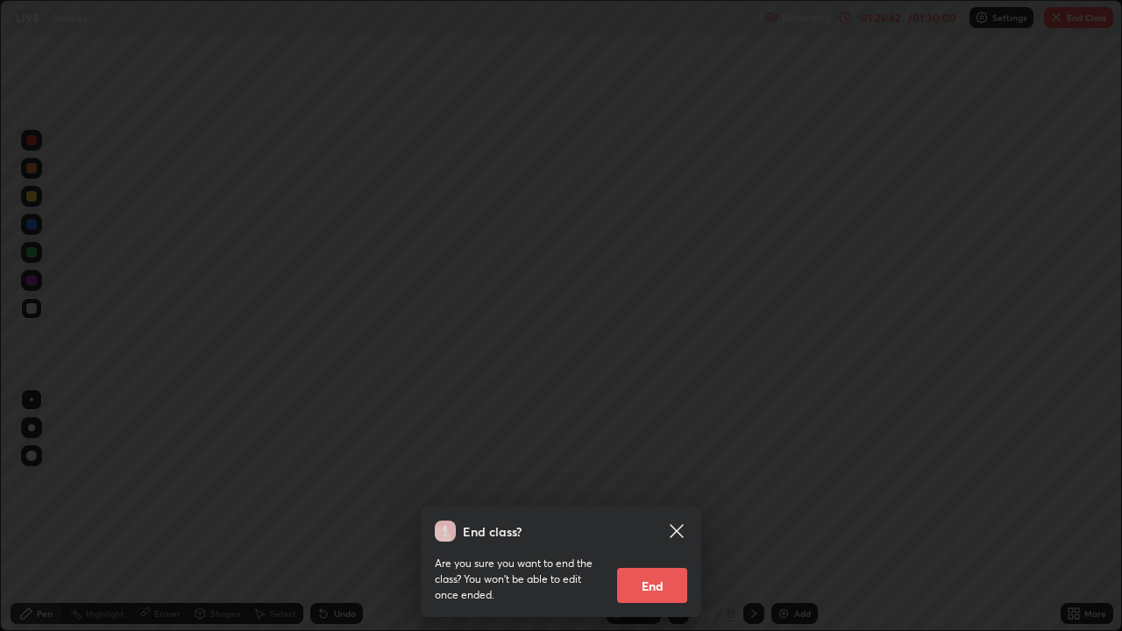
click at [658, 512] on button "End" at bounding box center [652, 585] width 70 height 35
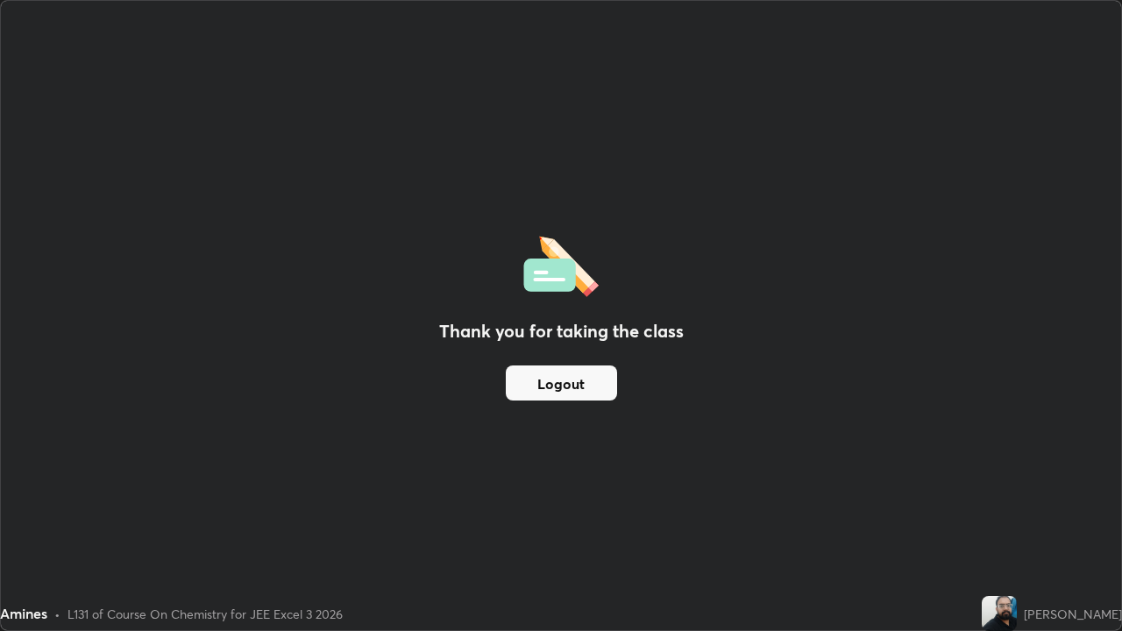
click at [561, 385] on button "Logout" at bounding box center [561, 383] width 111 height 35
